Goal: Information Seeking & Learning: Find specific fact

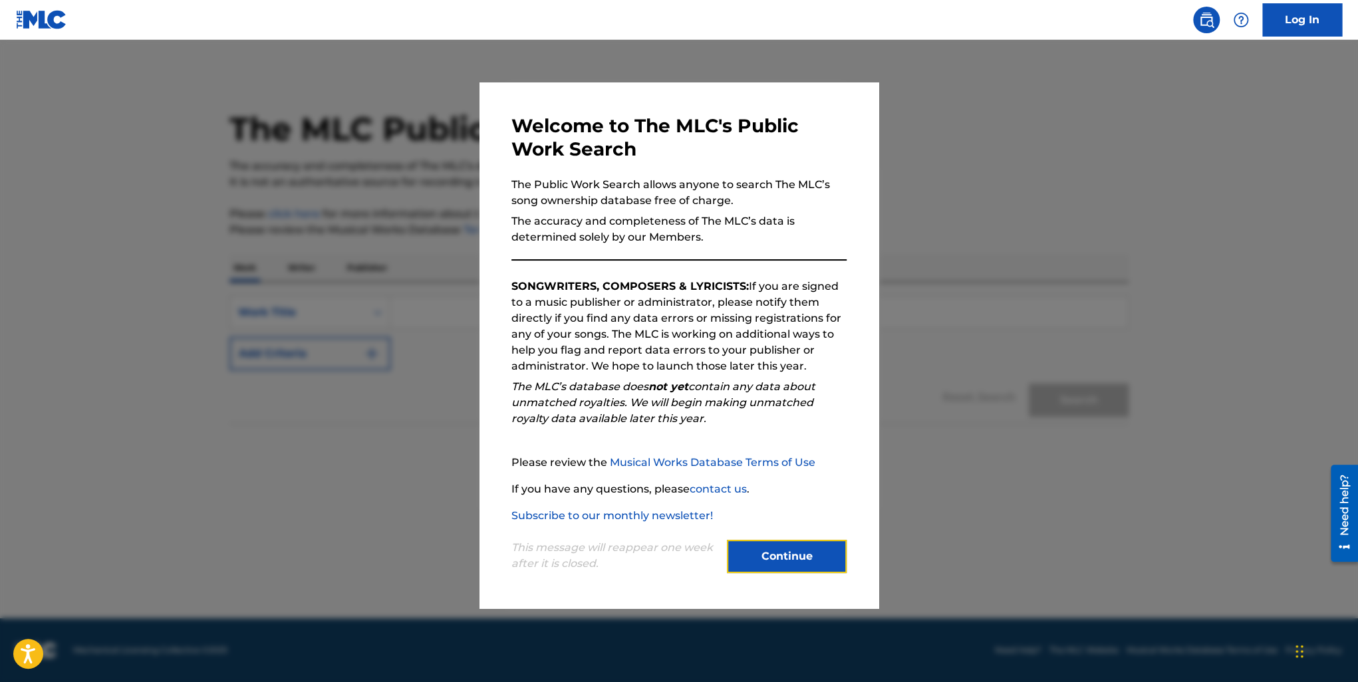
click at [794, 557] on button "Continue" at bounding box center [787, 556] width 120 height 33
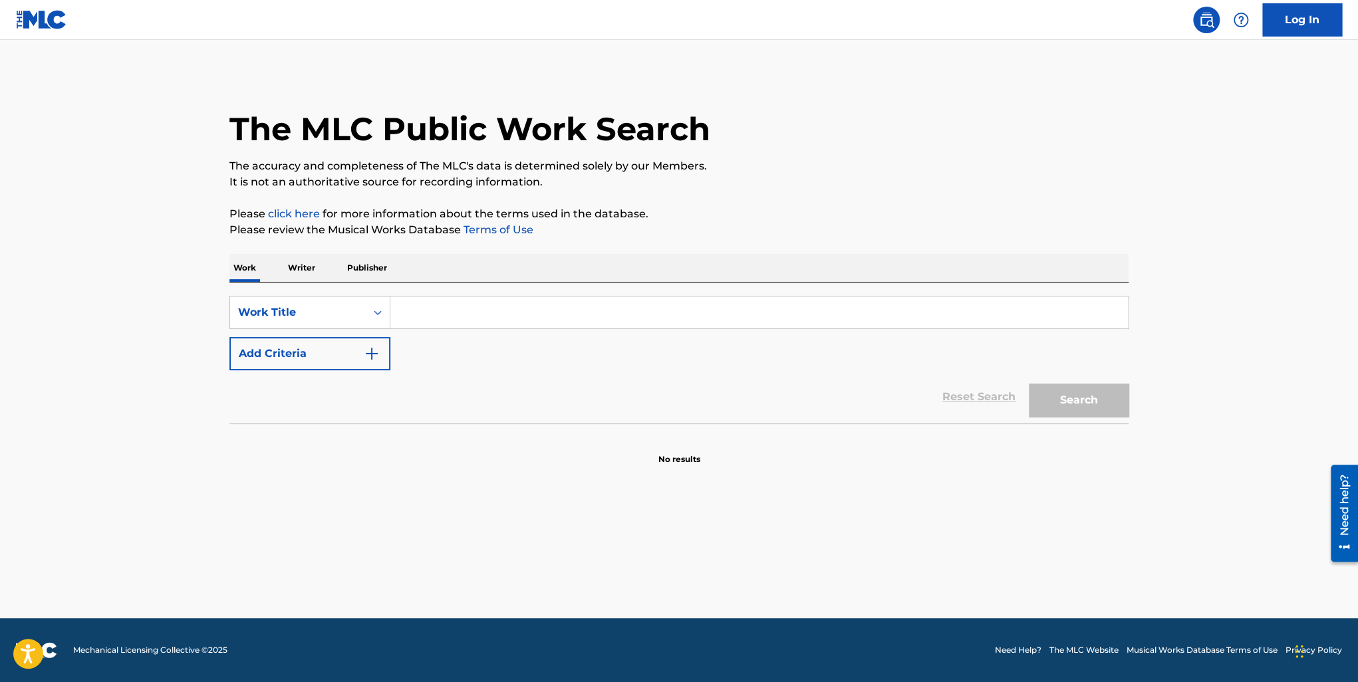
drag, startPoint x: 14, startPoint y: 229, endPoint x: 130, endPoint y: 214, distance: 117.4
click at [14, 228] on main "The MLC Public Work Search The accuracy and completeness of The MLC's data is d…" at bounding box center [679, 329] width 1358 height 579
click at [301, 274] on p "Writer" at bounding box center [301, 268] width 35 height 28
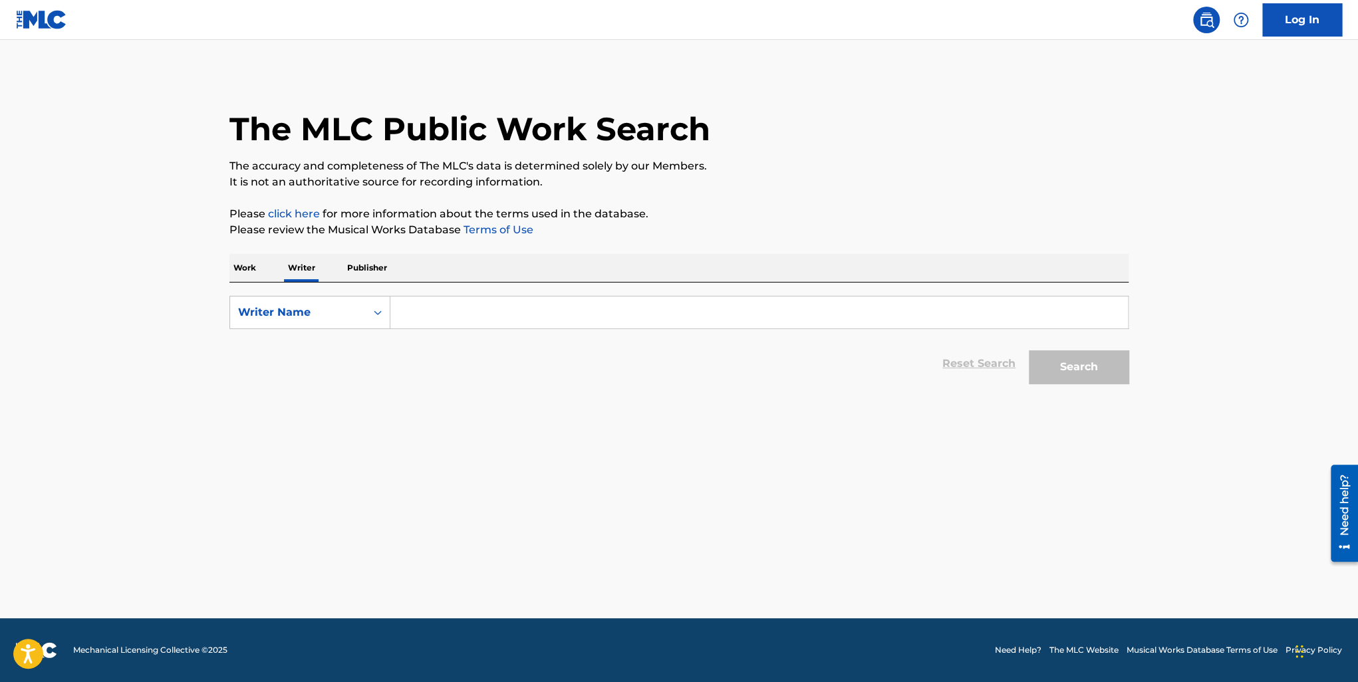
click at [446, 307] on input "Search Form" at bounding box center [759, 313] width 738 height 32
type input "Angel Abaya"
click at [1029, 351] on button "Search" at bounding box center [1079, 367] width 100 height 33
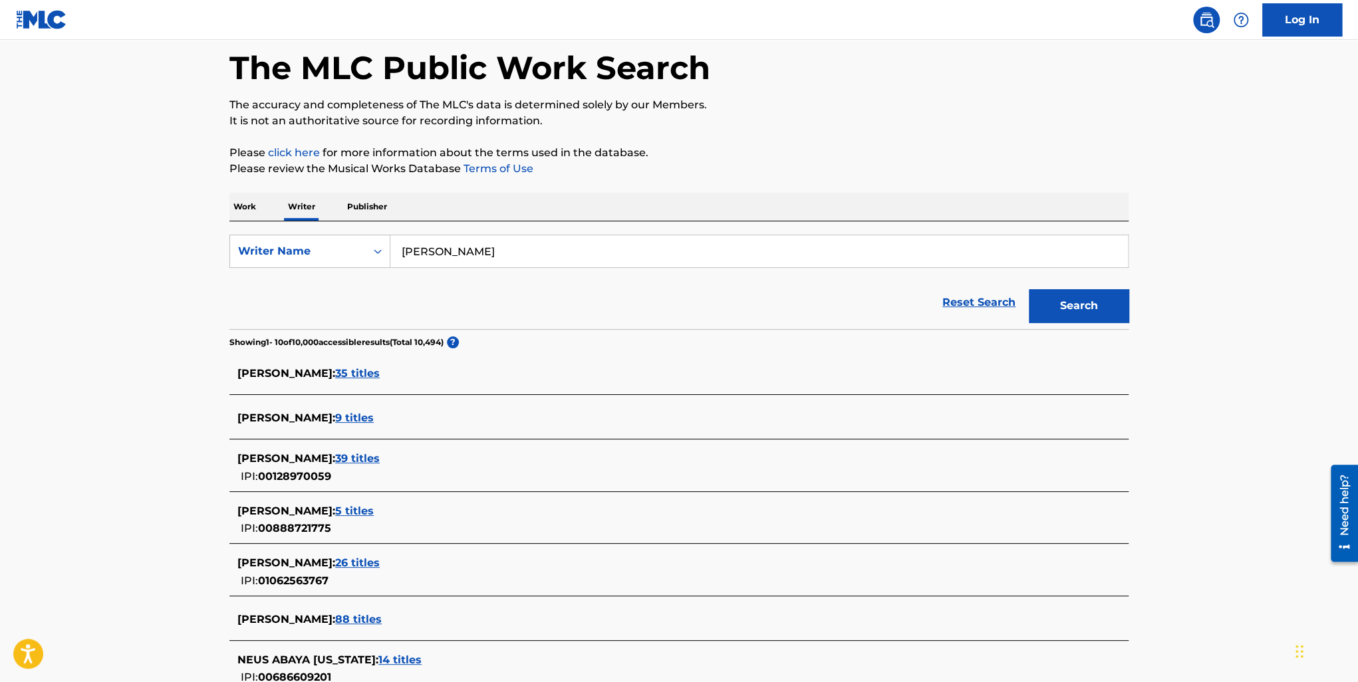
scroll to position [133, 0]
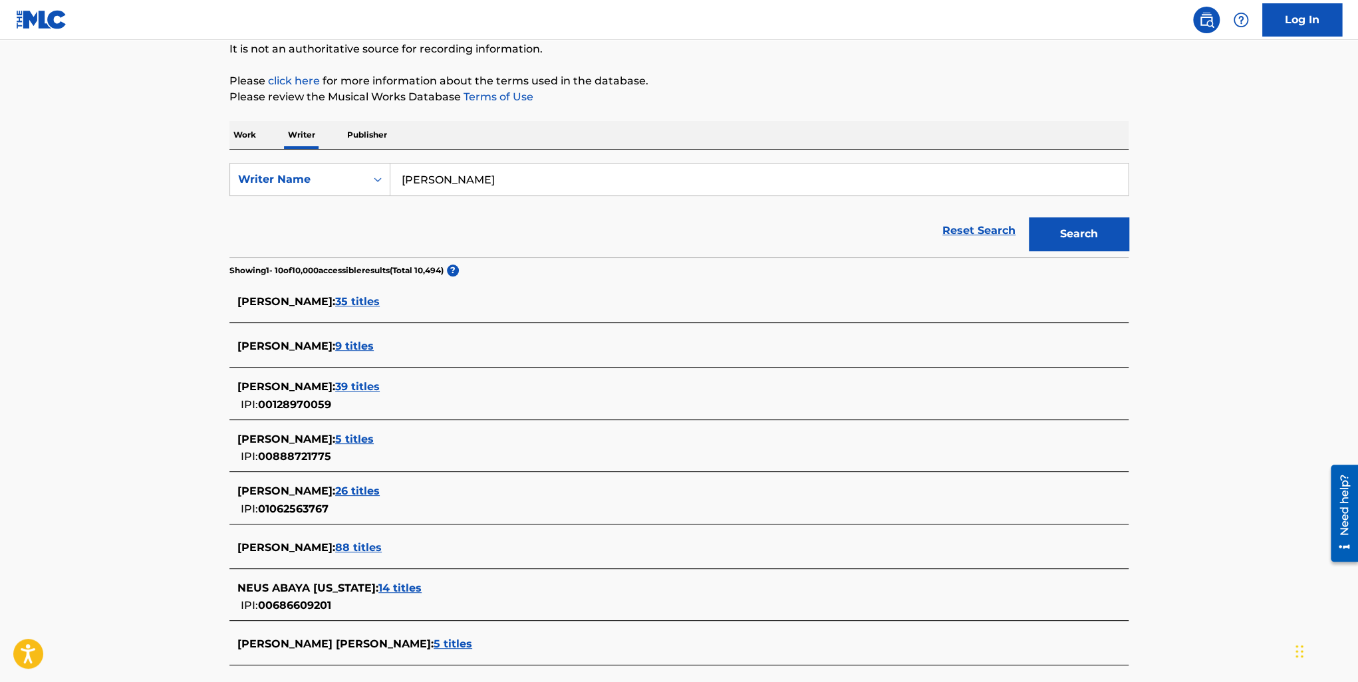
click at [335, 494] on span "26 titles" at bounding box center [357, 491] width 45 height 13
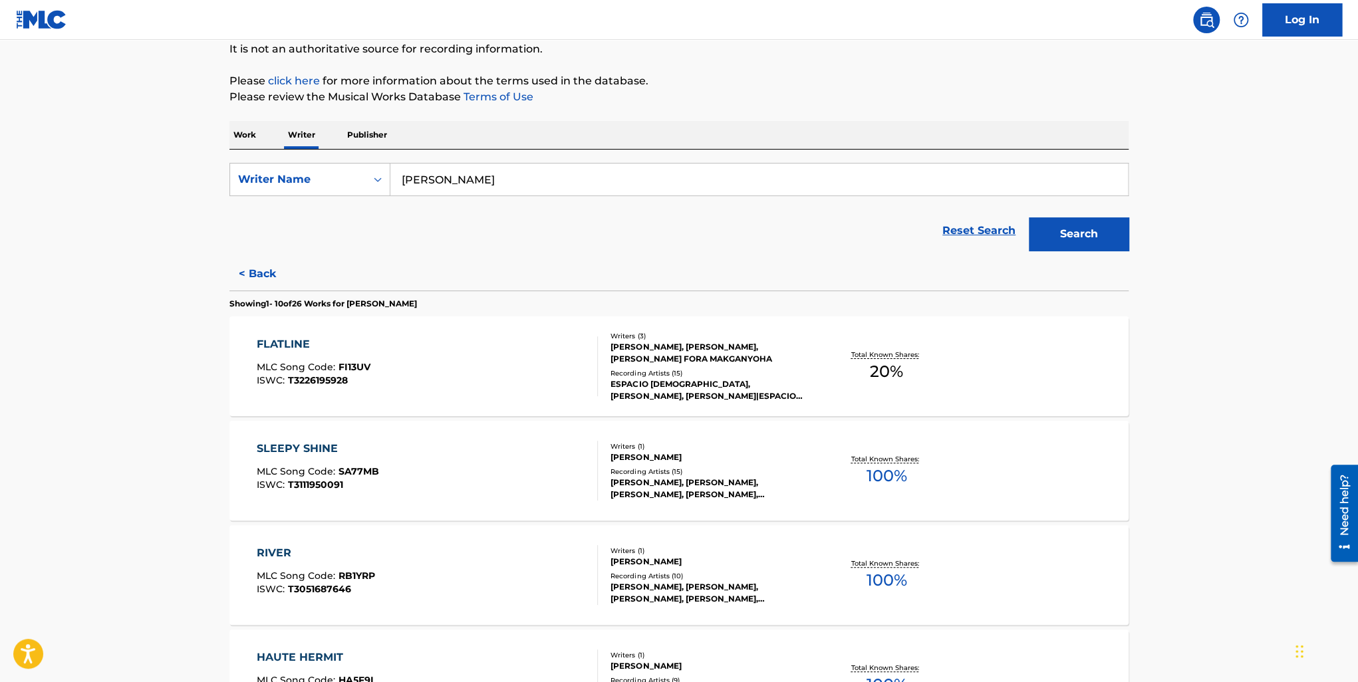
click at [510, 383] on div "FLATLINE MLC Song Code : FI13UV ISWC : T3226195928" at bounding box center [428, 367] width 342 height 60
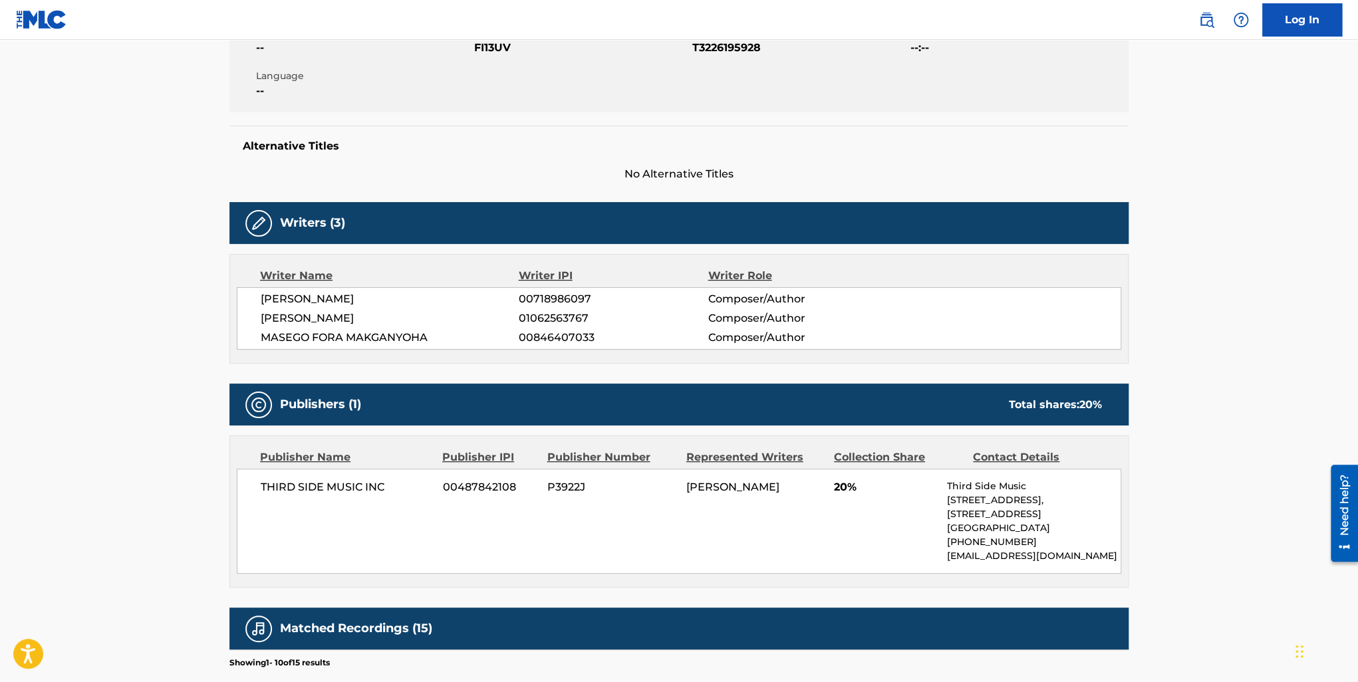
scroll to position [599, 0]
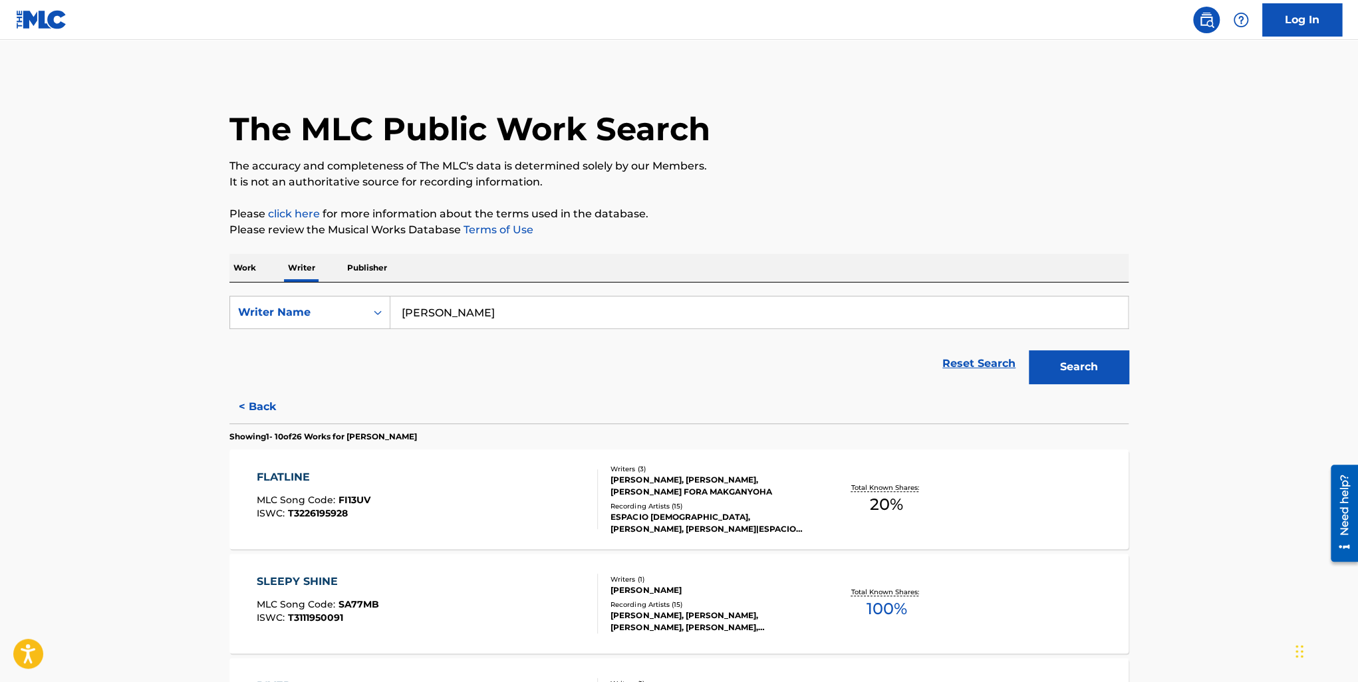
scroll to position [266, 0]
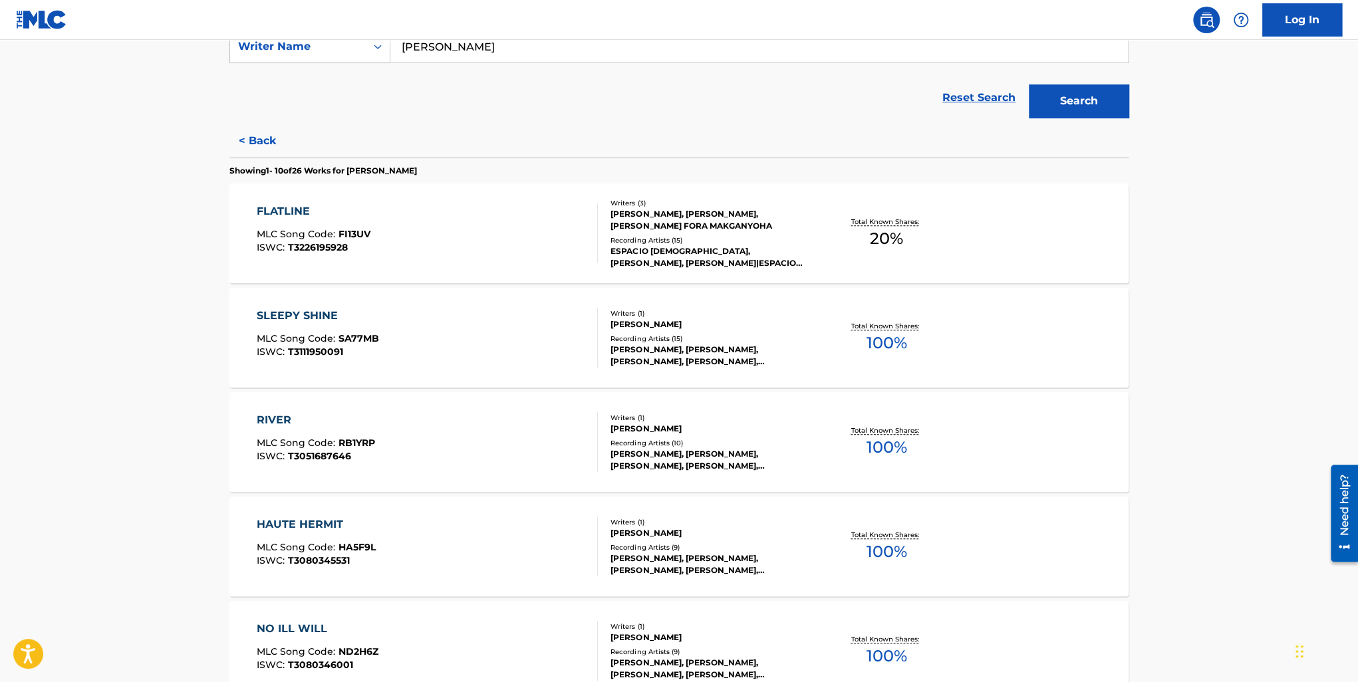
click at [71, 264] on main "The MLC Public Work Search The accuracy and completeness of The MLC's data is d…" at bounding box center [679, 536] width 1358 height 1525
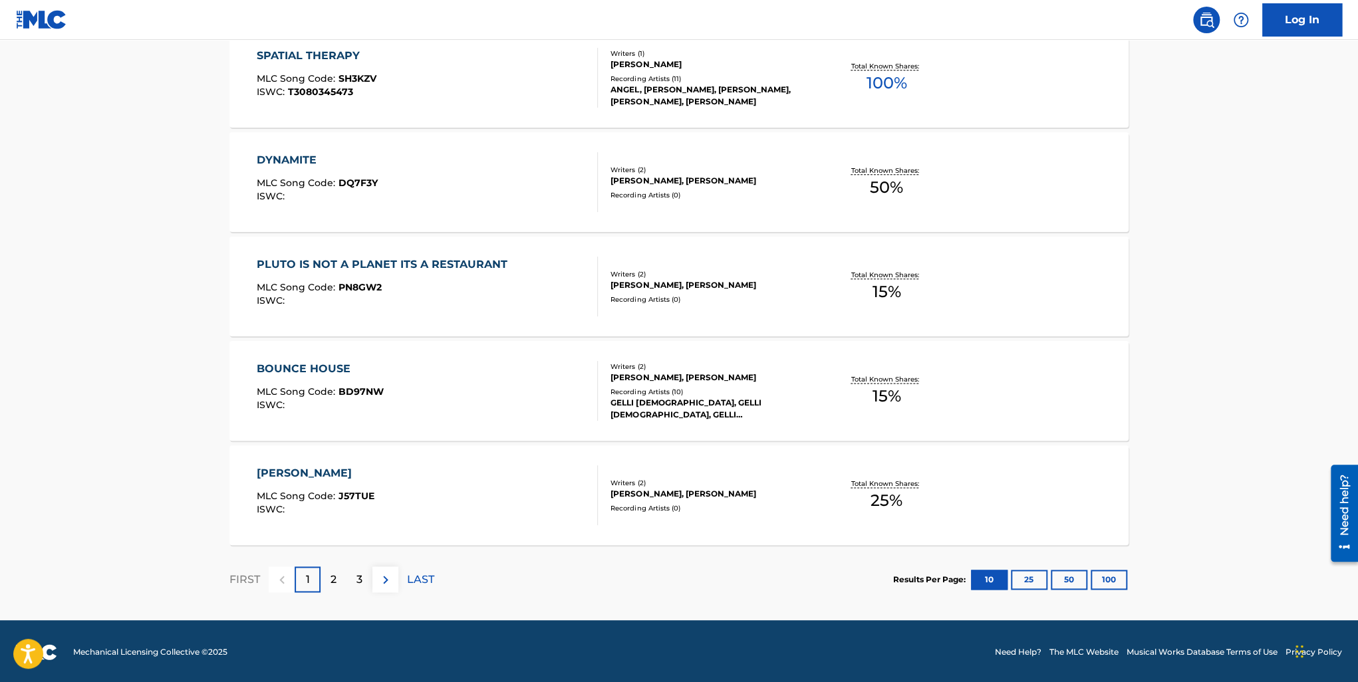
scroll to position [946, 0]
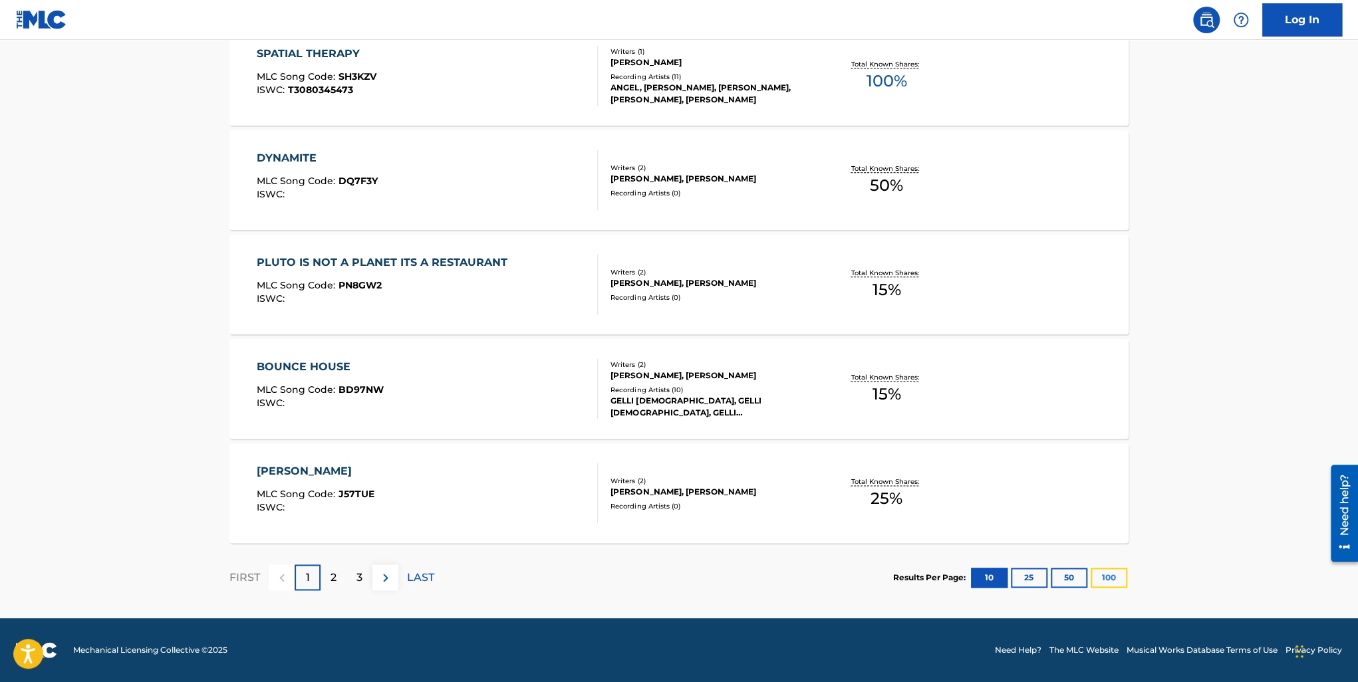
click at [1124, 577] on button "100" at bounding box center [1109, 578] width 37 height 20
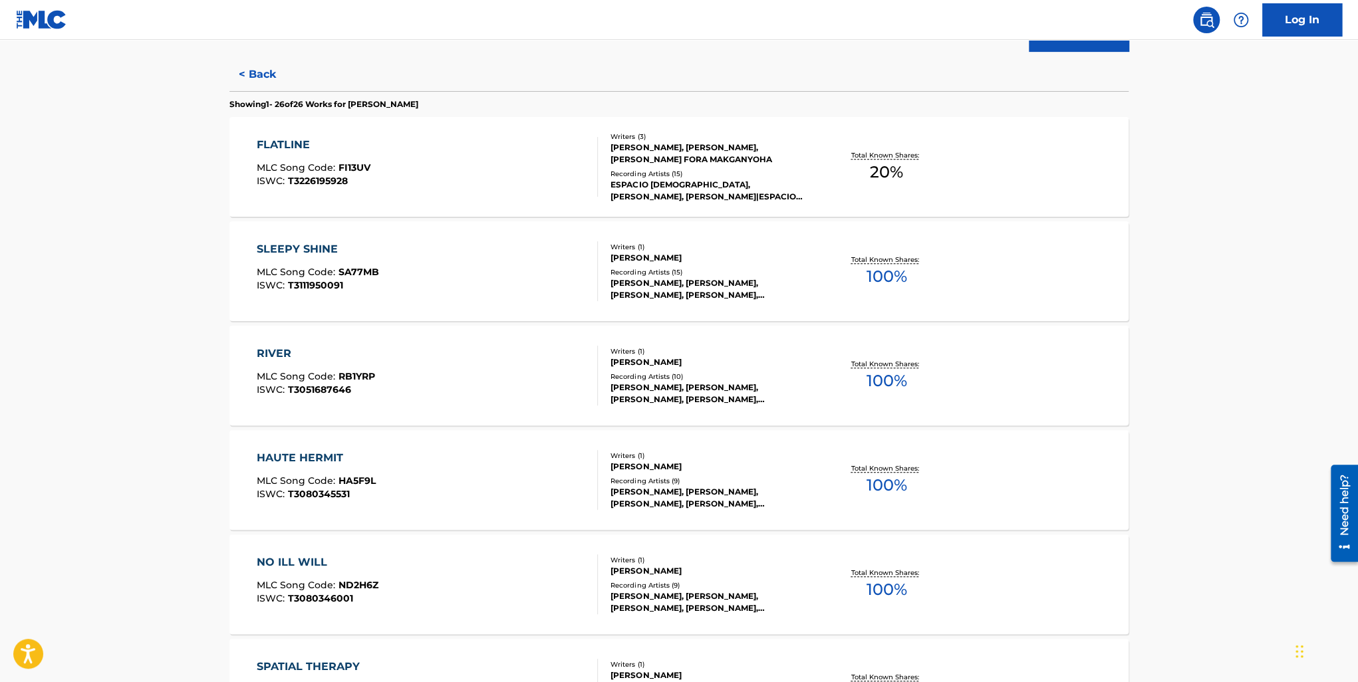
scroll to position [1598, 0]
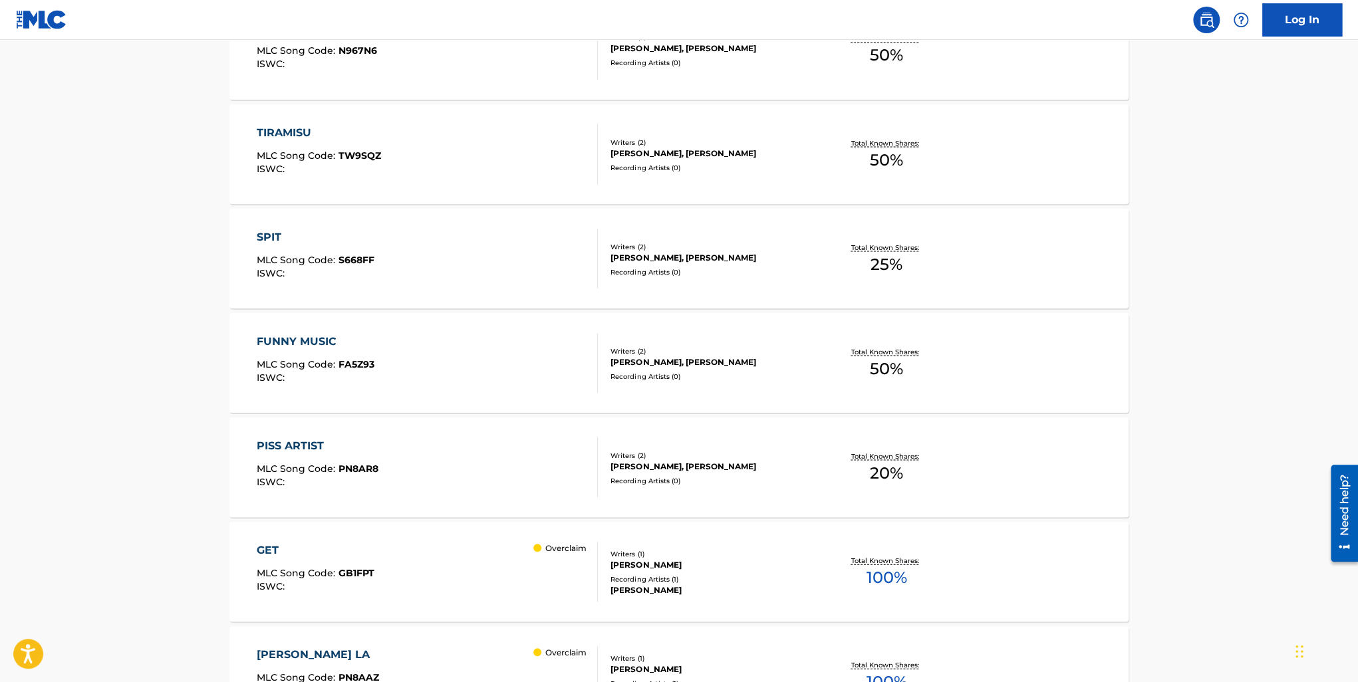
click at [160, 304] on main "The MLC Public Work Search The accuracy and completeness of The MLC's data is d…" at bounding box center [679, 36] width 1358 height 3189
click at [98, 270] on main "The MLC Public Work Search The accuracy and completeness of The MLC's data is d…" at bounding box center [679, 36] width 1358 height 3189
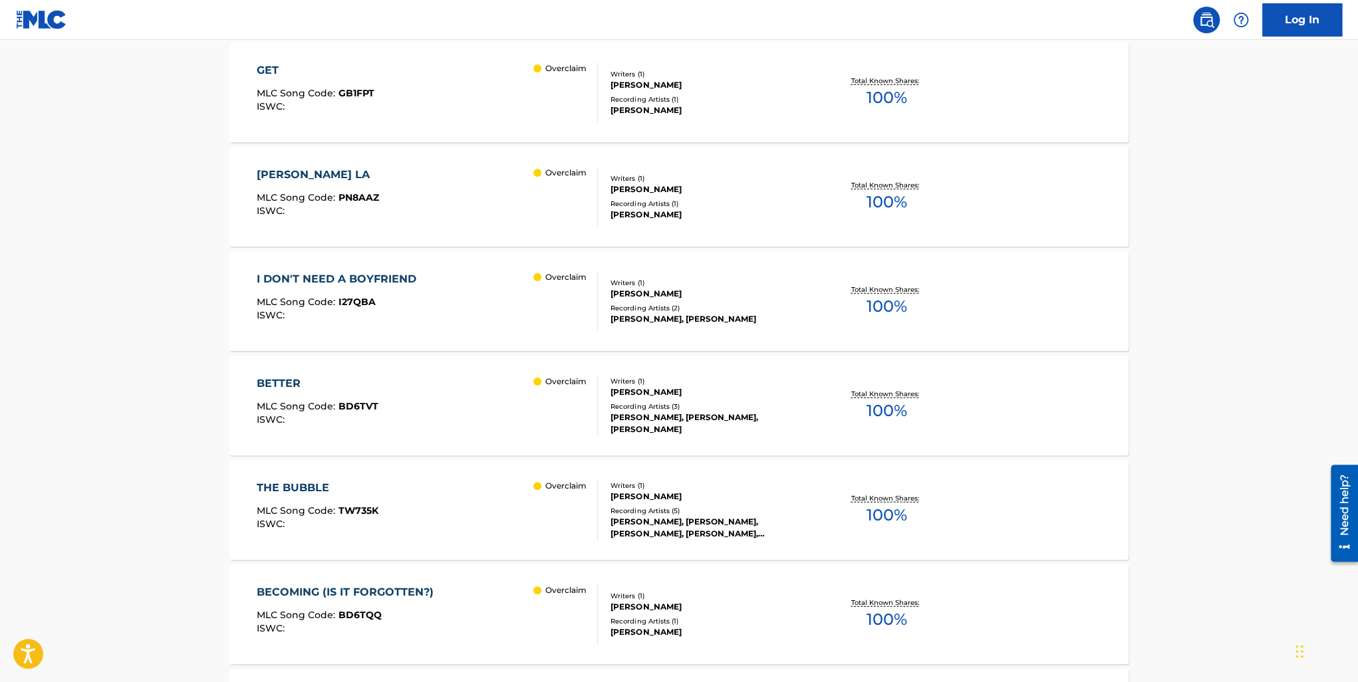
scroll to position [971, 0]
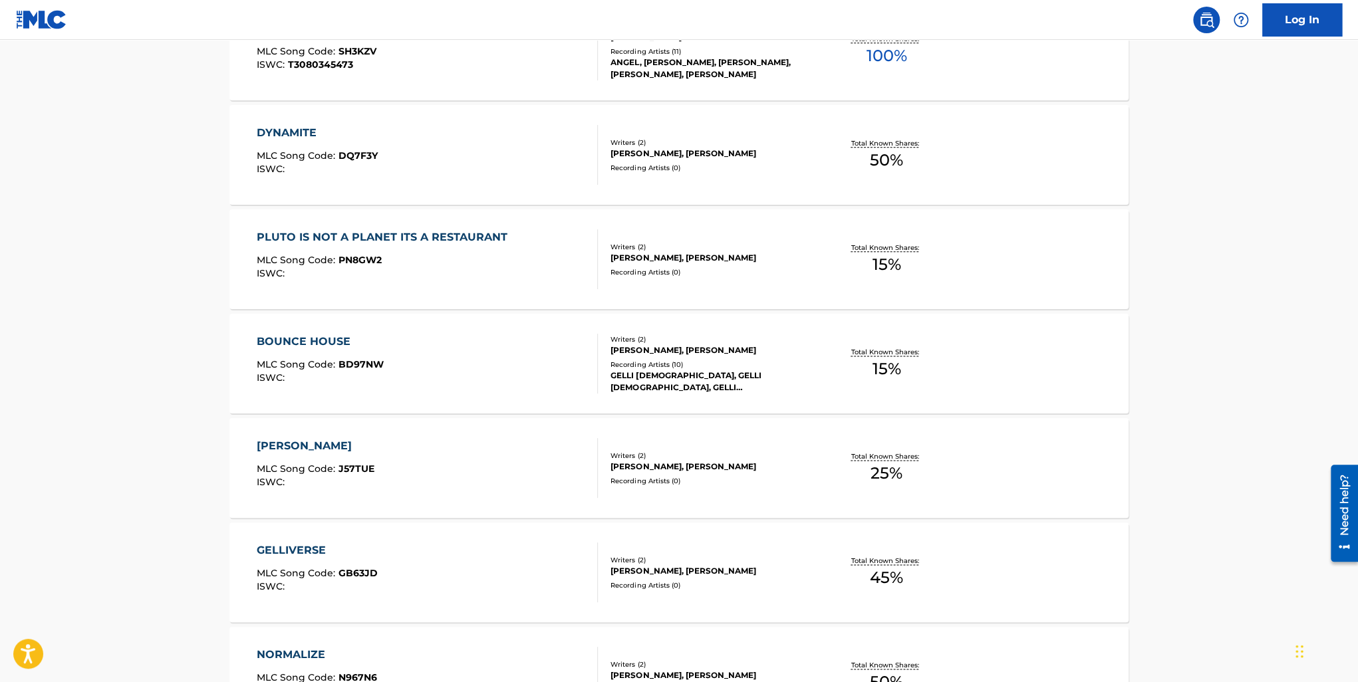
click at [154, 355] on main "The MLC Public Work Search The accuracy and completeness of The MLC's data is d…" at bounding box center [679, 663] width 1358 height 3189
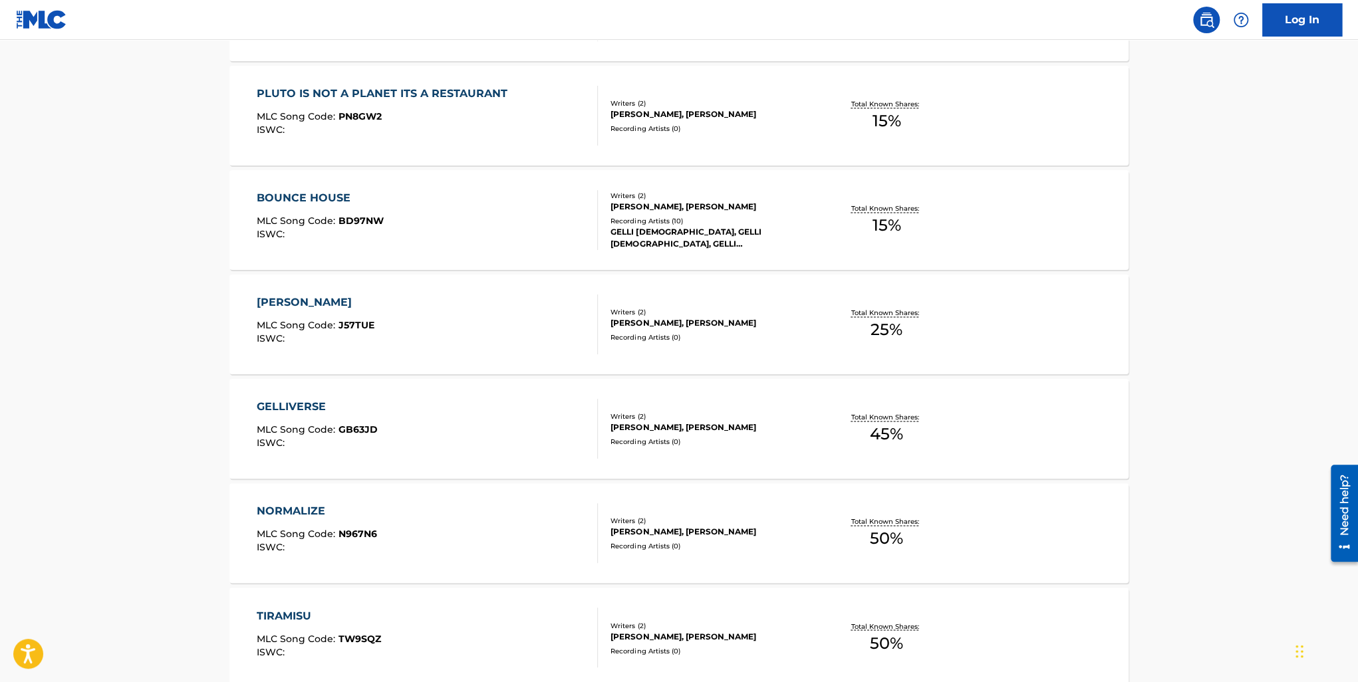
scroll to position [1213, 0]
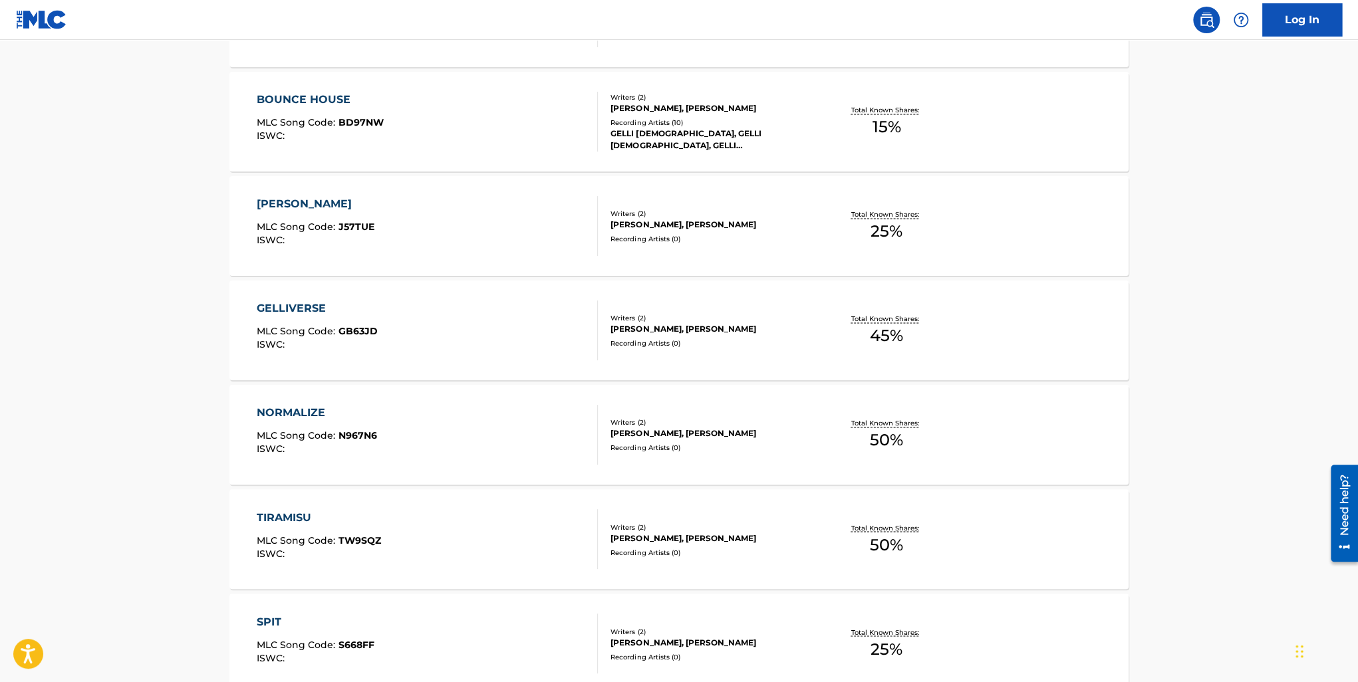
click at [111, 442] on main "The MLC Public Work Search The accuracy and completeness of The MLC's data is d…" at bounding box center [679, 421] width 1358 height 3189
click at [197, 309] on main "The MLC Public Work Search The accuracy and completeness of The MLC's data is d…" at bounding box center [679, 421] width 1358 height 3189
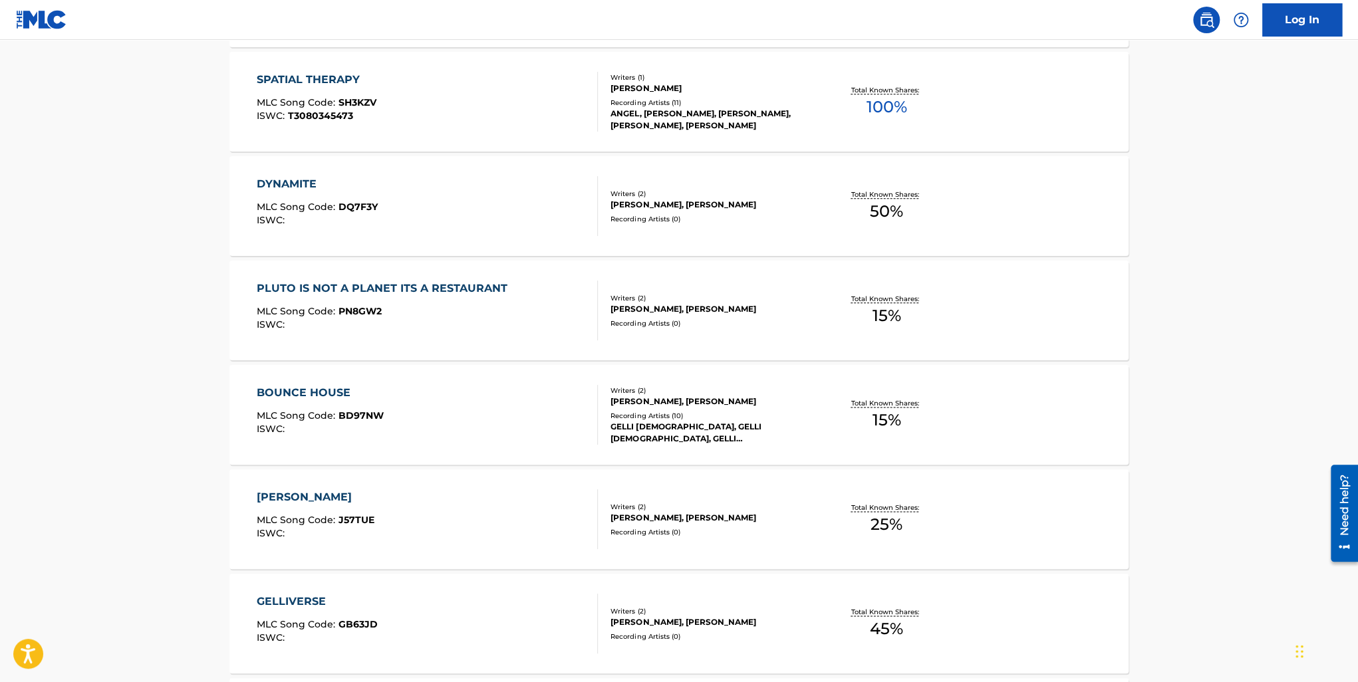
scroll to position [1029, 0]
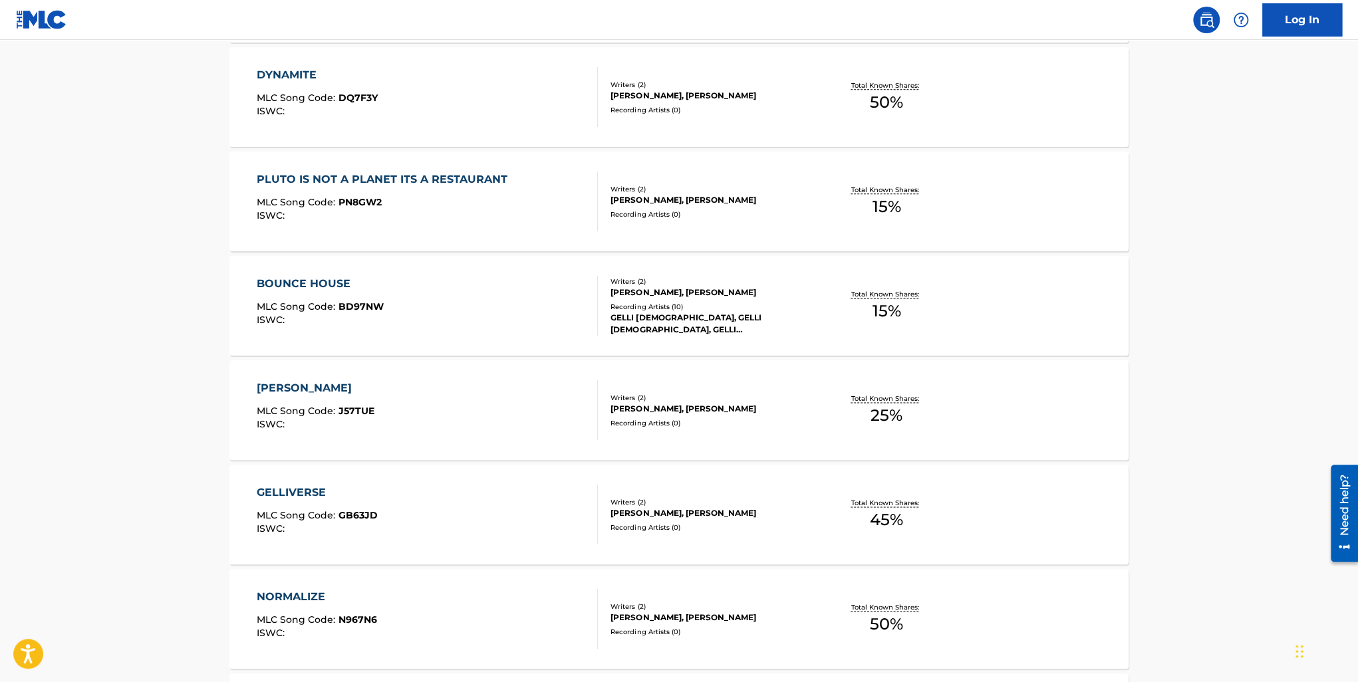
click at [122, 381] on main "The MLC Public Work Search The accuracy and completeness of The MLC's data is d…" at bounding box center [679, 605] width 1358 height 3189
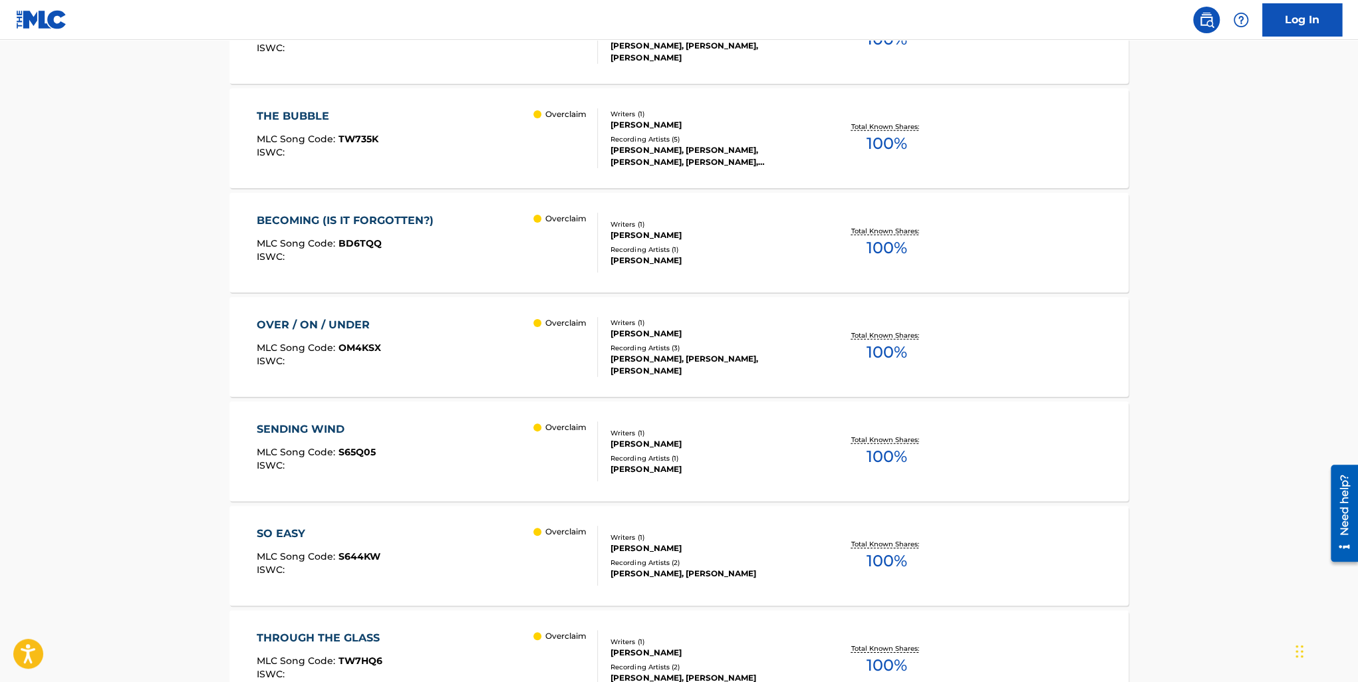
scroll to position [2610, 0]
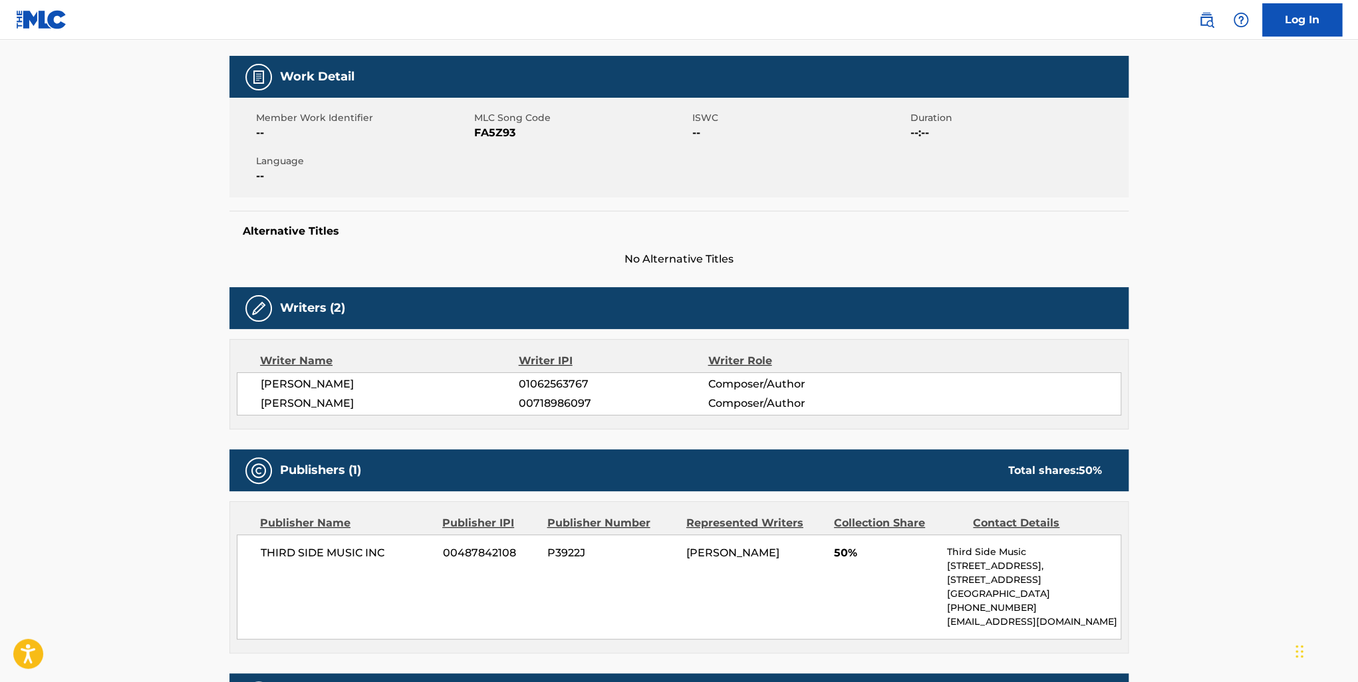
scroll to position [333, 0]
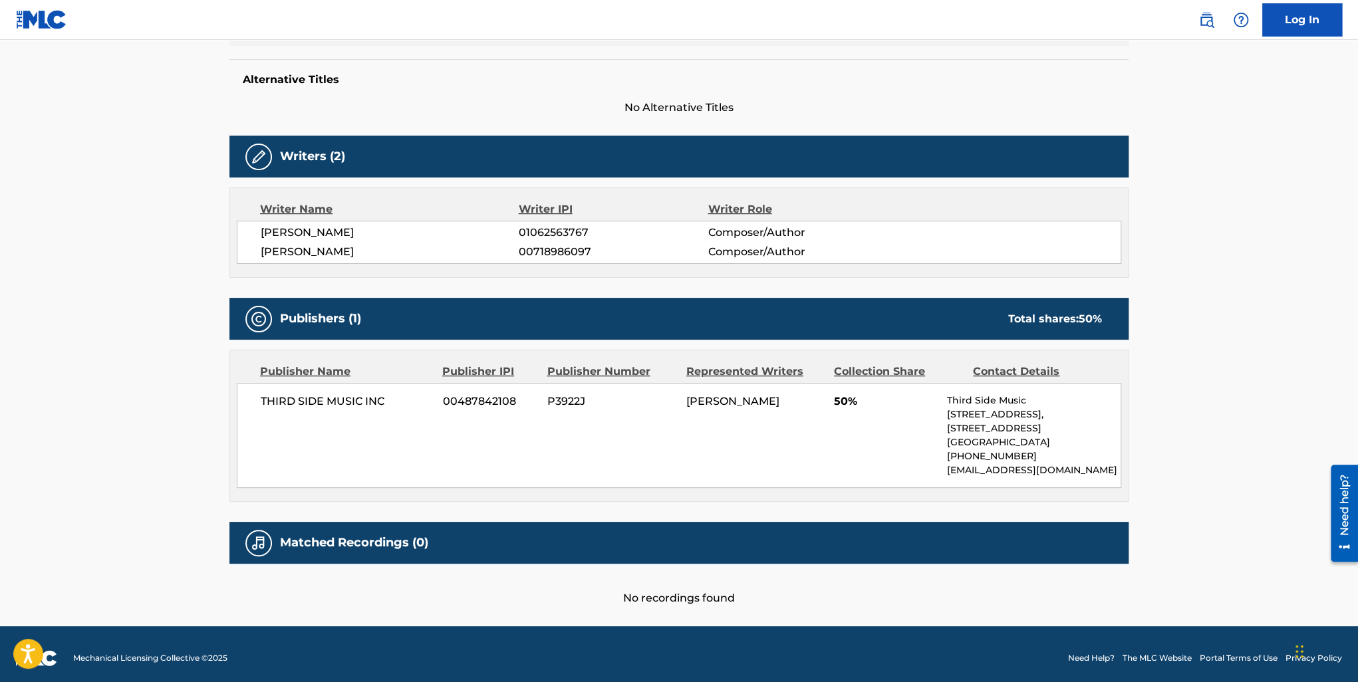
click at [1188, 212] on main "Copy work link FUNNY MUSIC Work Detail Member Work Identifier -- MLC Song Code …" at bounding box center [679, 166] width 1358 height 919
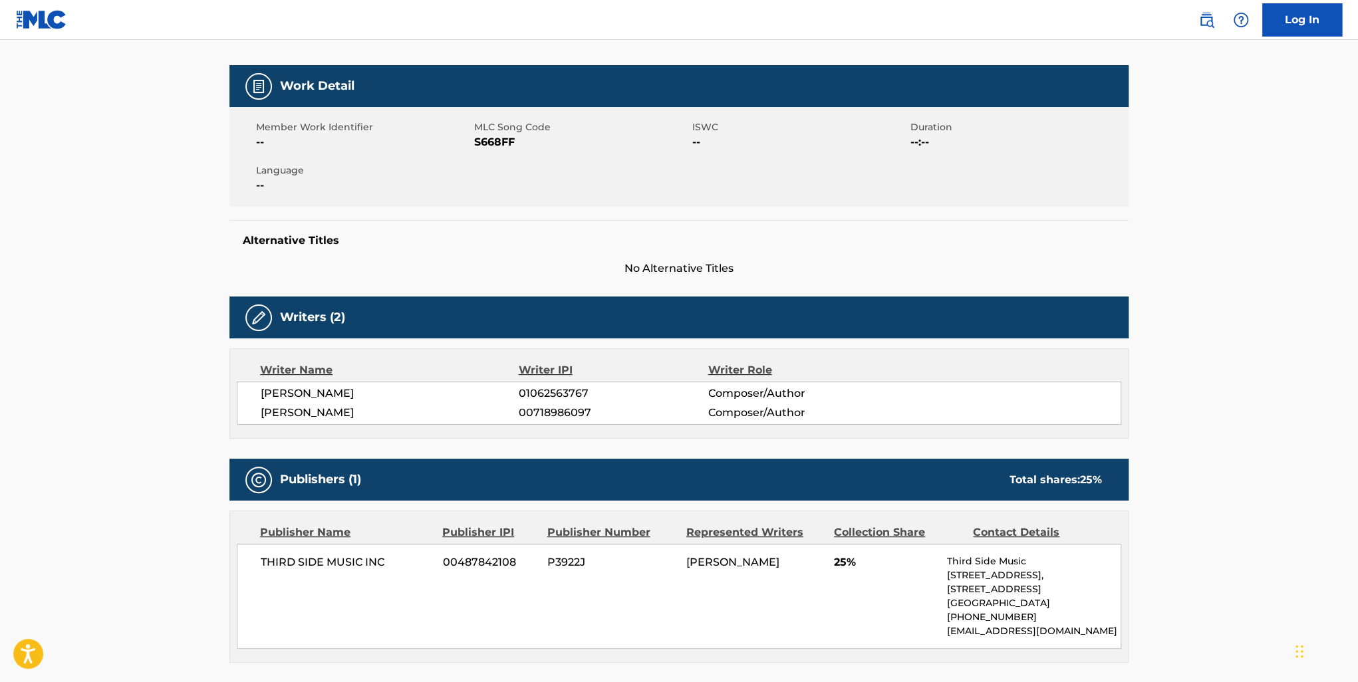
scroll to position [266, 0]
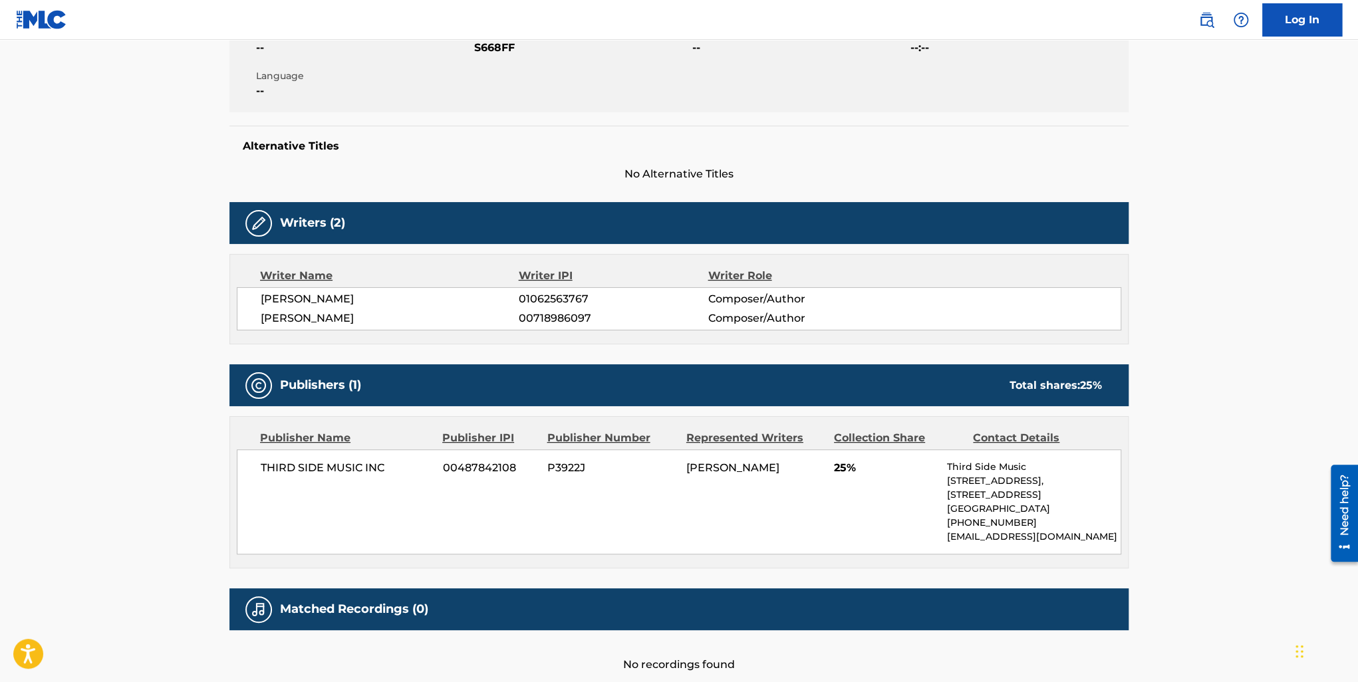
click at [1127, 108] on div "Member Work Identifier -- MLC Song Code S668FF ISWC -- Duration --:-- Language …" at bounding box center [678, 63] width 899 height 100
click at [1040, 130] on div "Alternative Titles No Alternative Titles" at bounding box center [678, 154] width 899 height 57
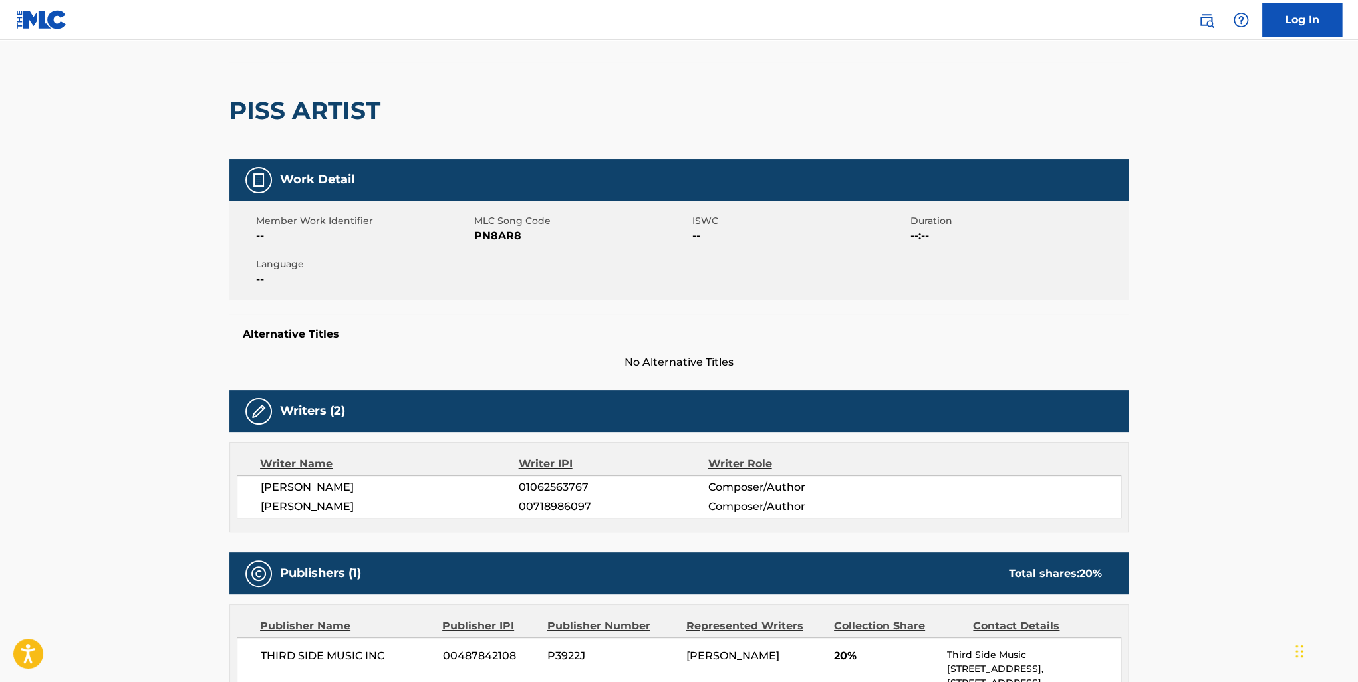
scroll to position [200, 0]
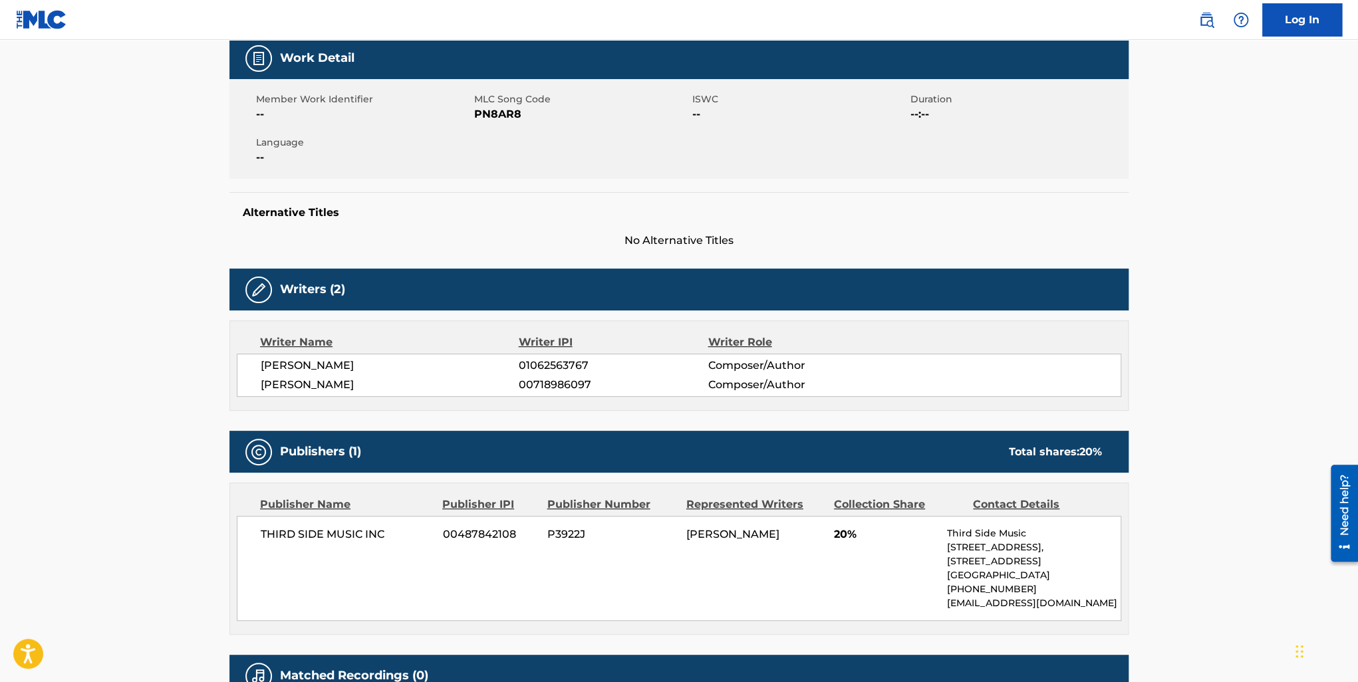
click at [847, 236] on span "No Alternative Titles" at bounding box center [678, 241] width 899 height 16
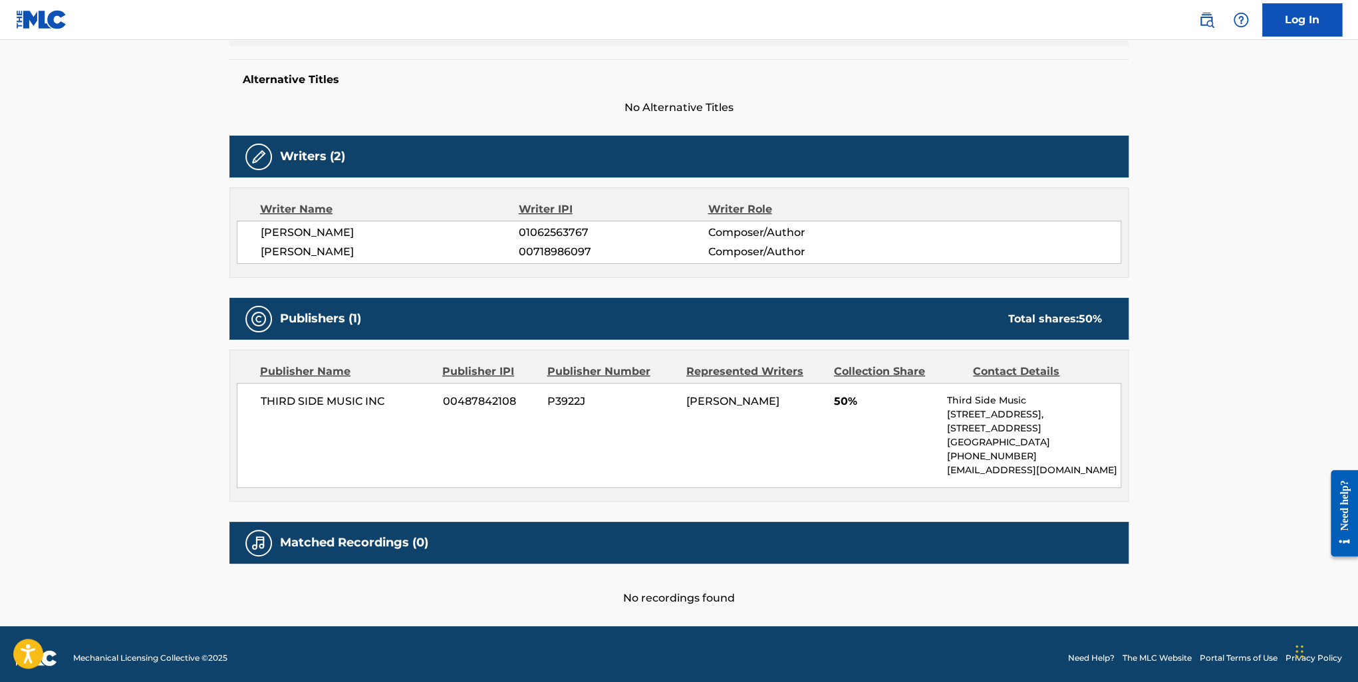
click at [742, 299] on div "Publishers (1) Total shares: 50 %" at bounding box center [678, 319] width 899 height 42
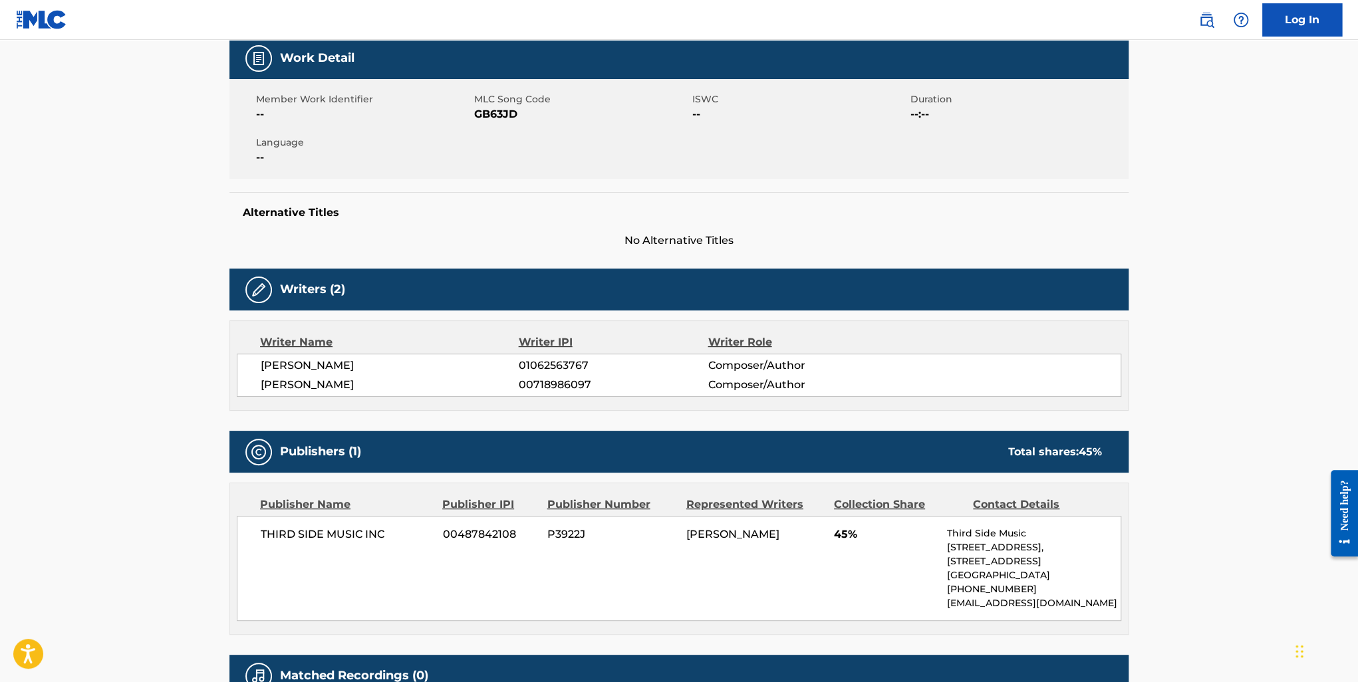
click at [895, 329] on div "Writer Name Writer IPI Writer Role [PERSON_NAME] 01062563767 Composer/Author [P…" at bounding box center [678, 366] width 899 height 90
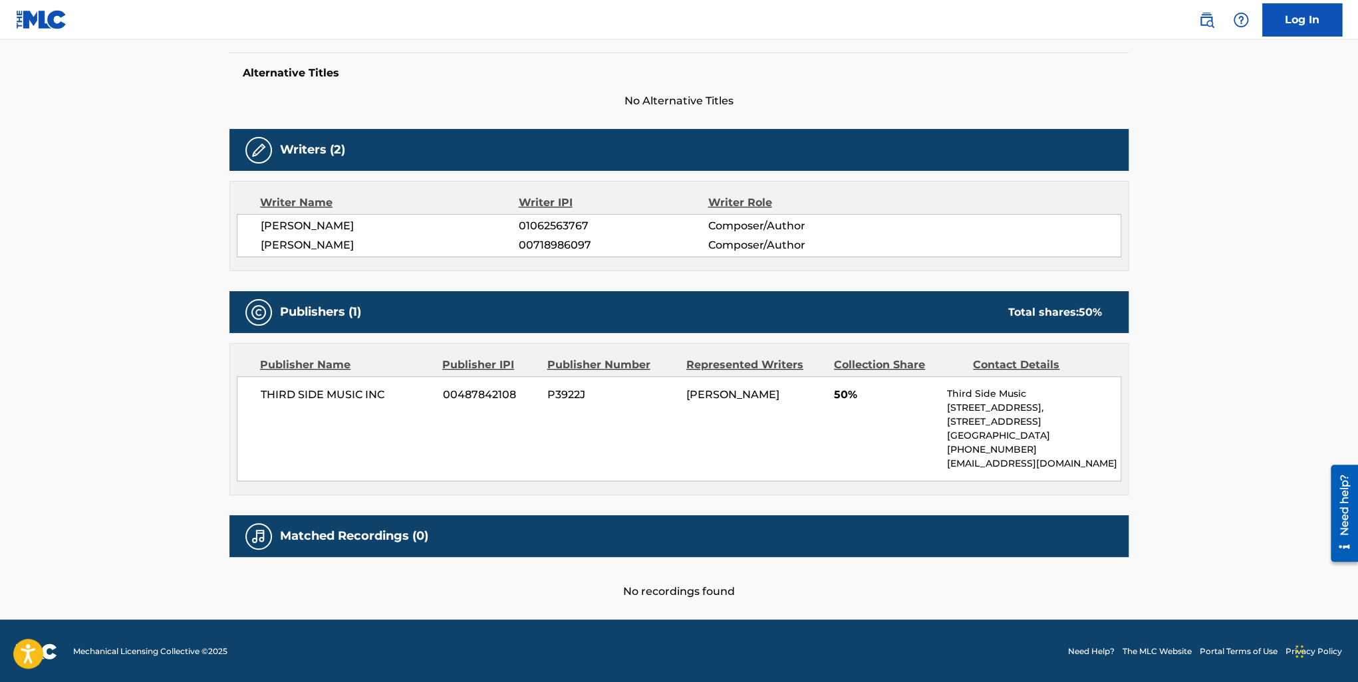
click at [972, 195] on div "Writer Name Writer IPI Writer Role" at bounding box center [679, 203] width 885 height 16
click at [1002, 210] on div "Writer Name Writer IPI Writer Role [PERSON_NAME] 01062563767 Composer/Author [P…" at bounding box center [678, 226] width 899 height 90
